Goal: Check status: Check status

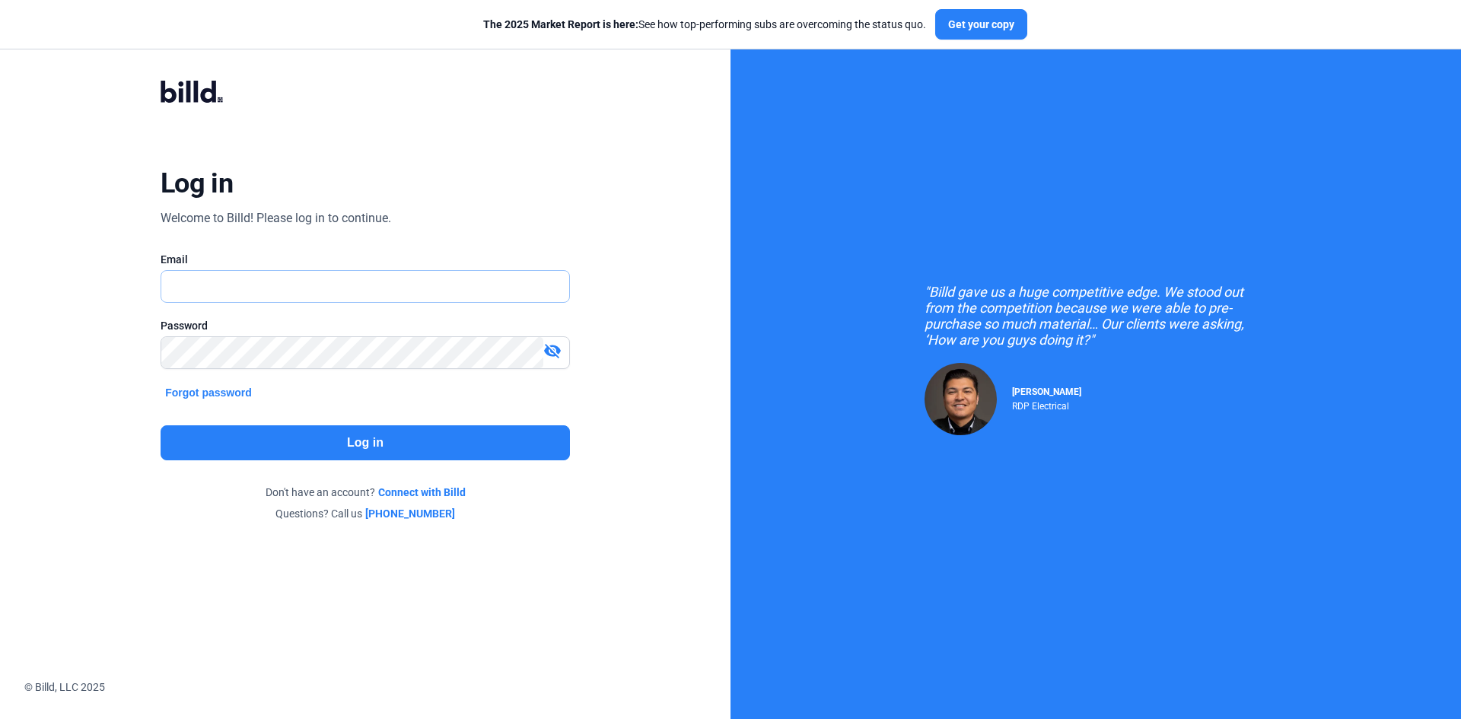
type input "[EMAIL_ADDRESS][DOMAIN_NAME]"
click at [361, 432] on button "Log in" at bounding box center [365, 442] width 409 height 35
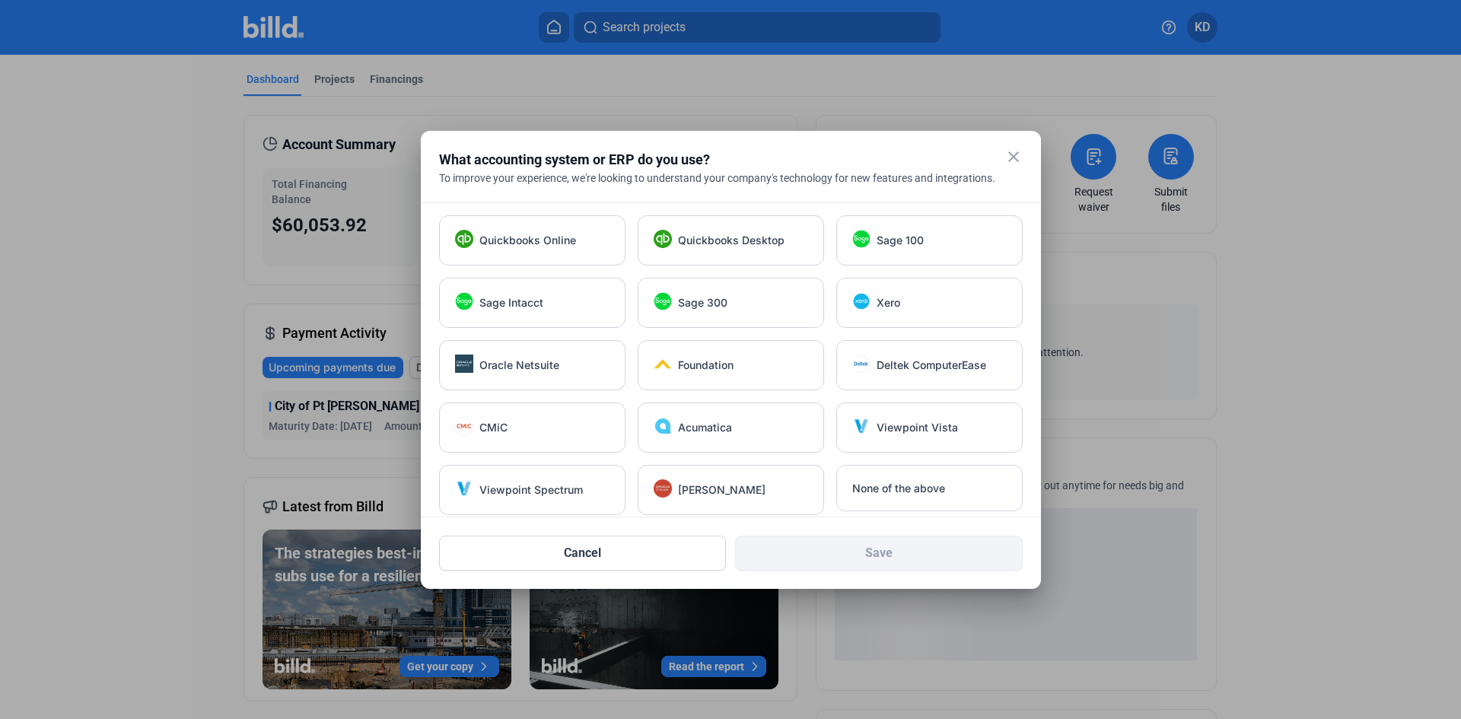
click at [1014, 154] on mat-icon "close" at bounding box center [1013, 157] width 18 height 18
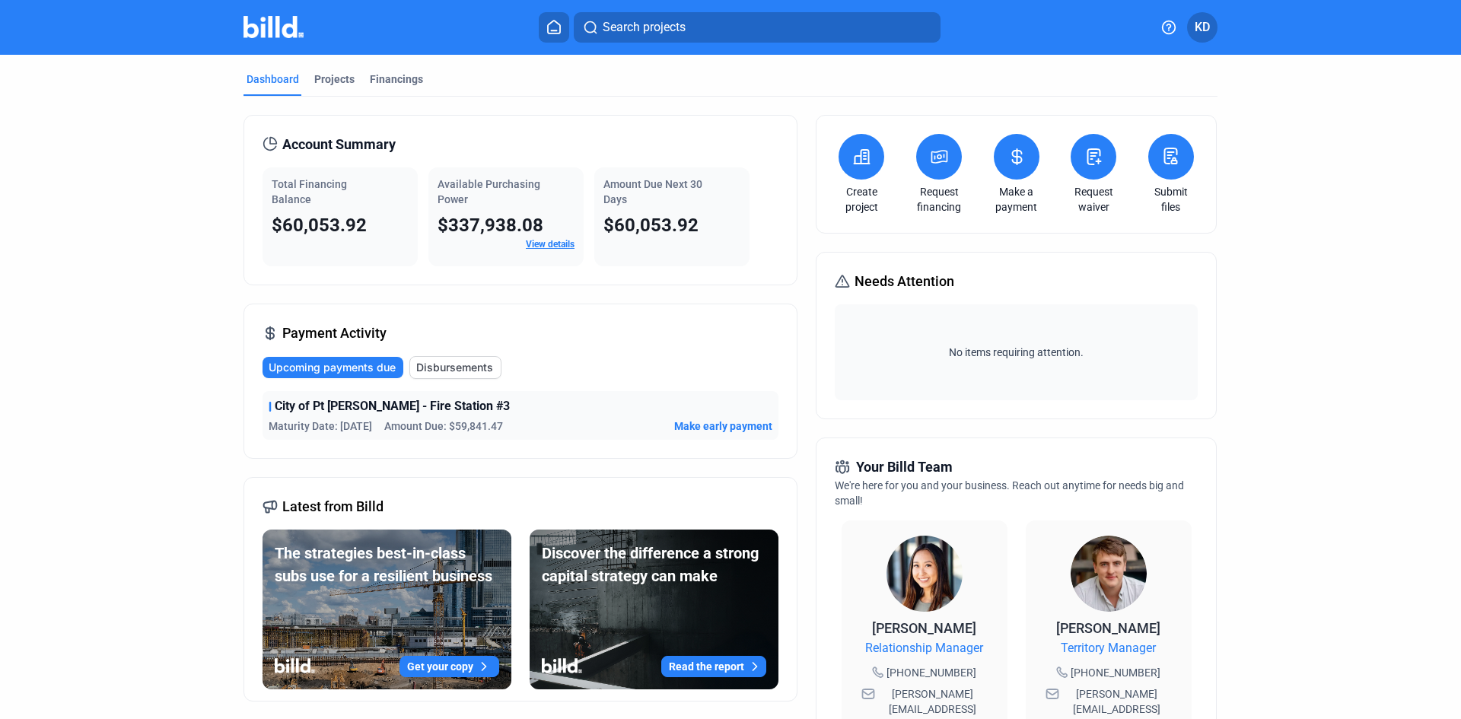
click at [457, 367] on span "Disbursements" at bounding box center [454, 367] width 77 height 15
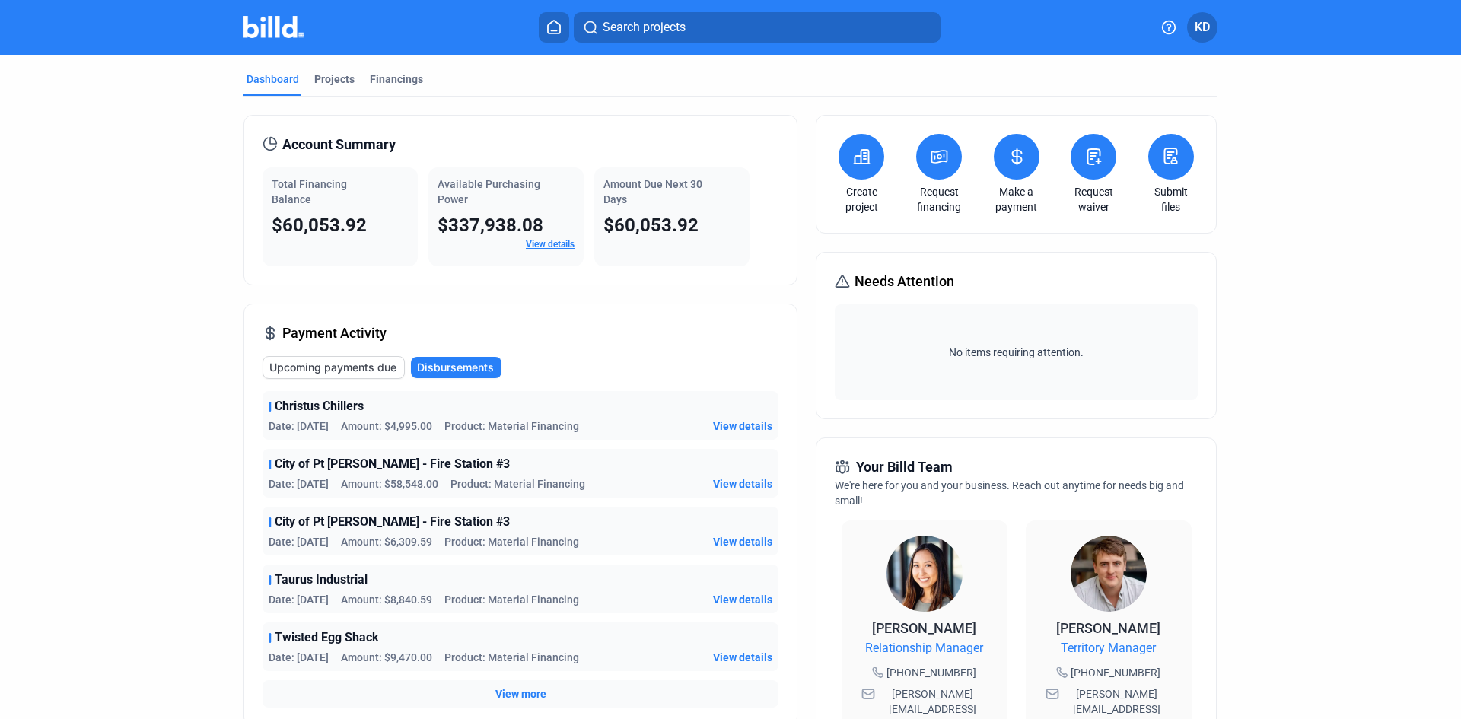
click at [729, 423] on span "View details" at bounding box center [742, 426] width 59 height 15
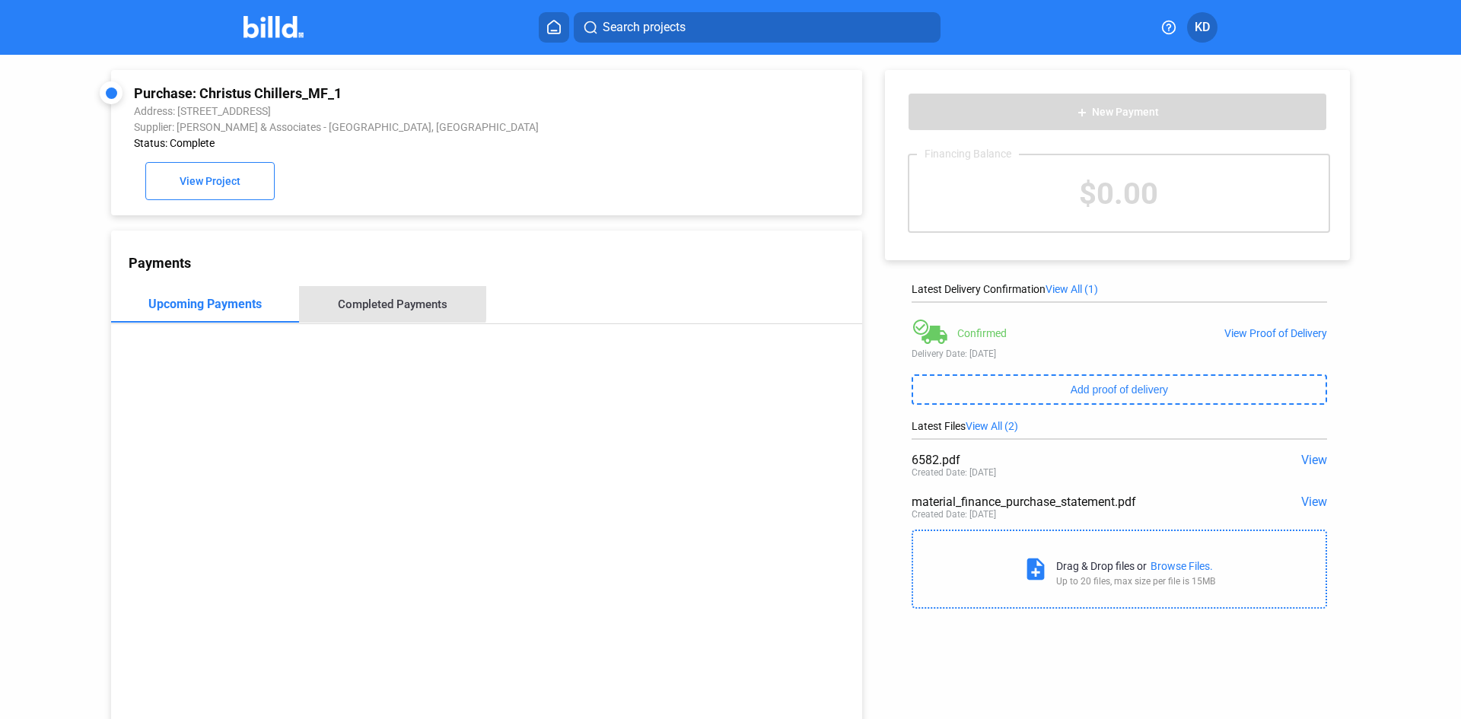
click at [390, 307] on div "Completed Payments" at bounding box center [393, 305] width 110 height 14
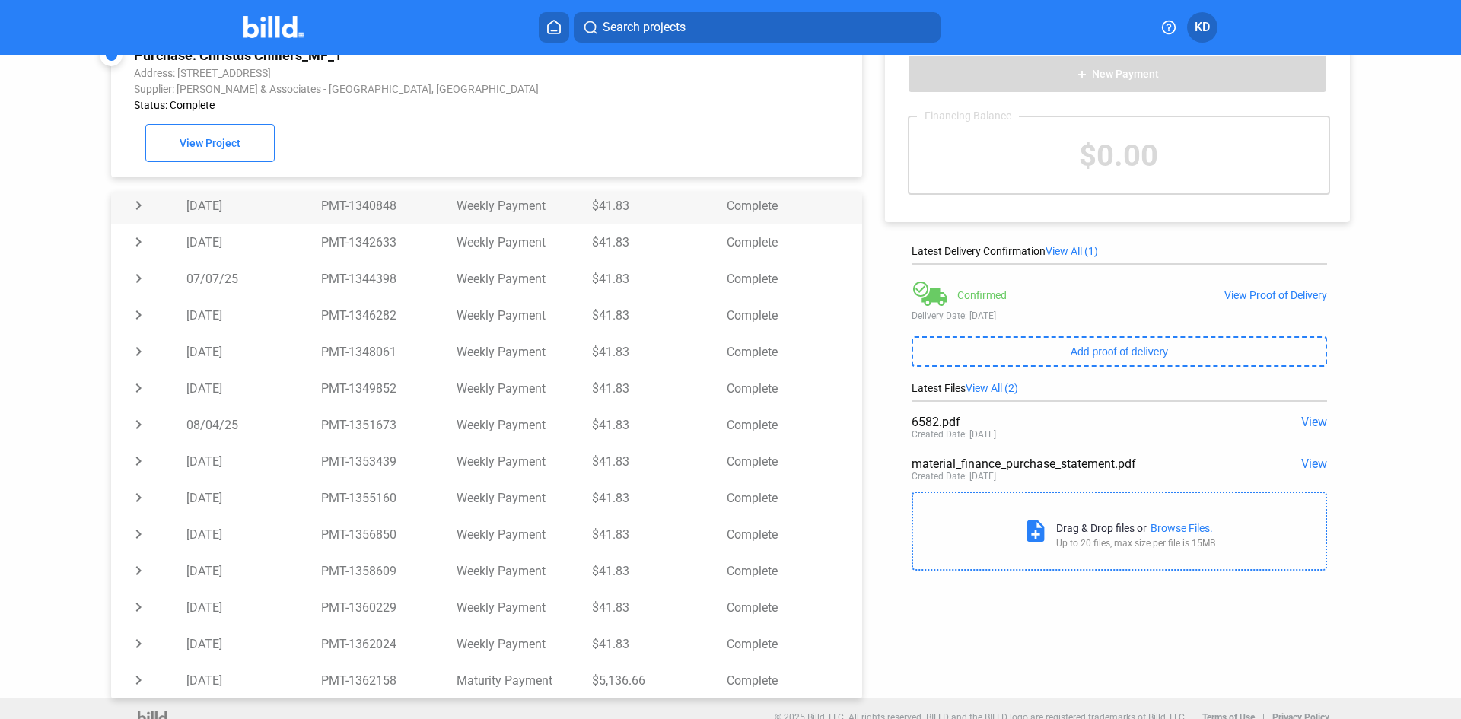
scroll to position [59, 0]
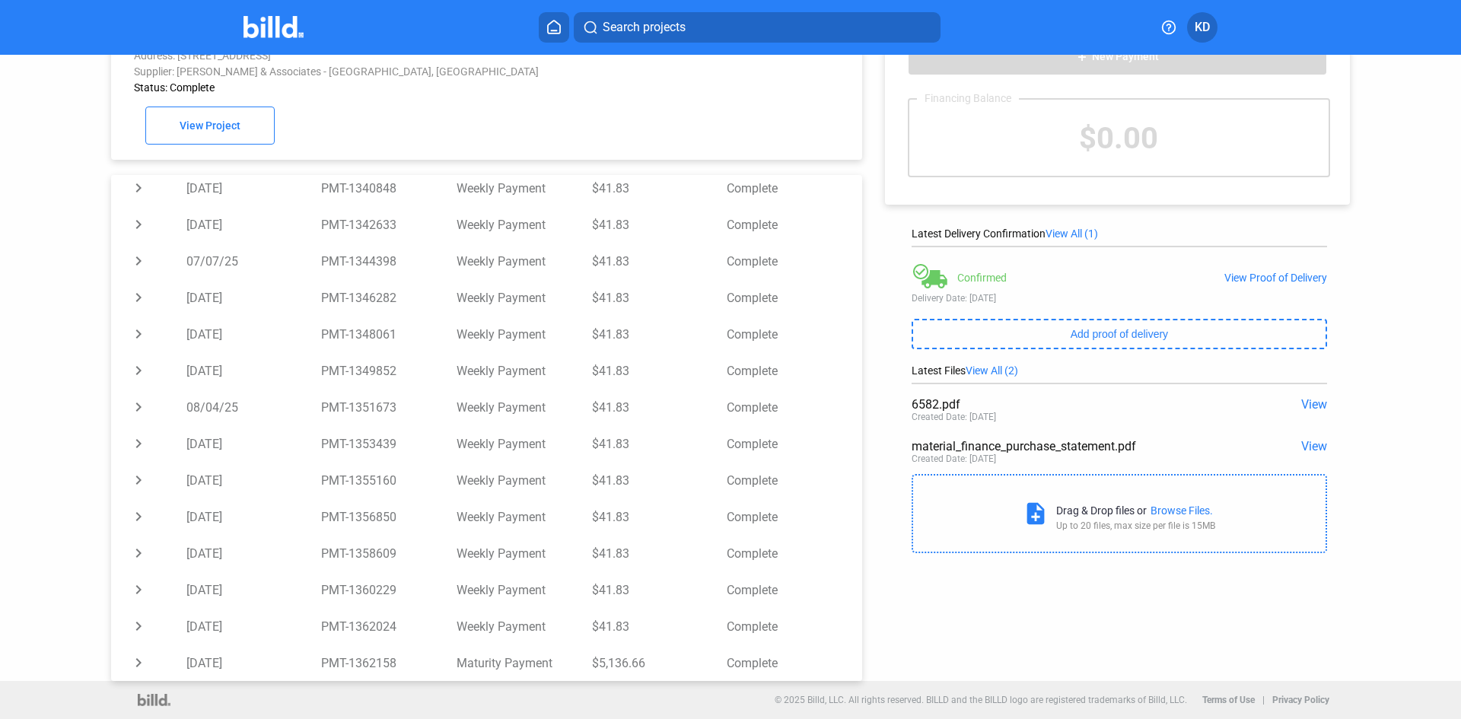
click at [1302, 399] on span "View" at bounding box center [1314, 404] width 26 height 14
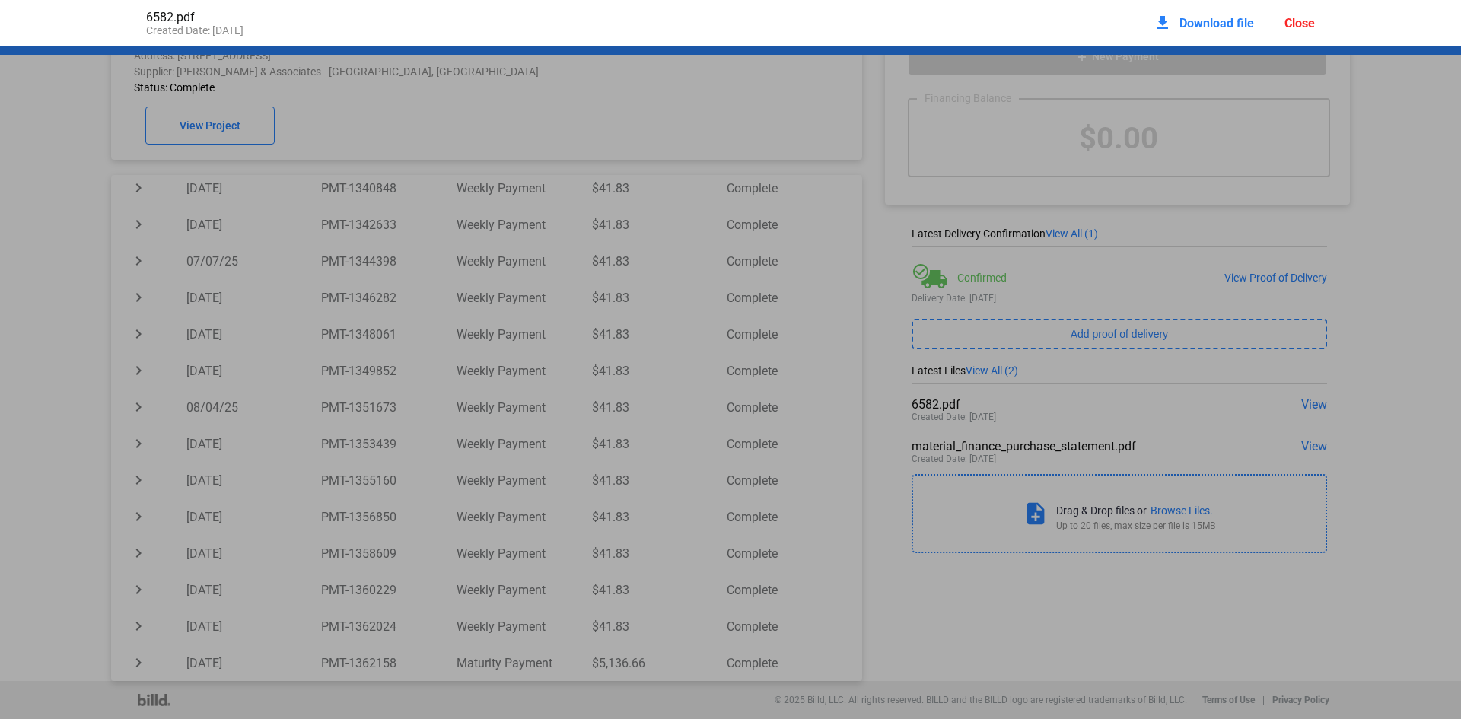
scroll to position [8, 0]
